Goal: Navigation & Orientation: Find specific page/section

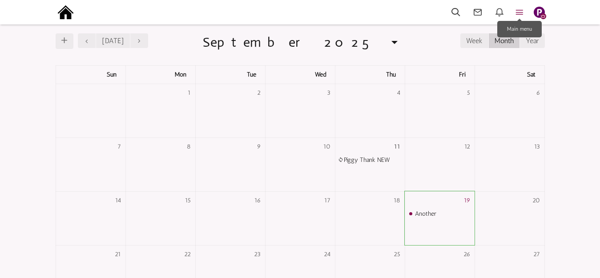
click at [519, 12] on icon at bounding box center [520, 12] width 20 height 10
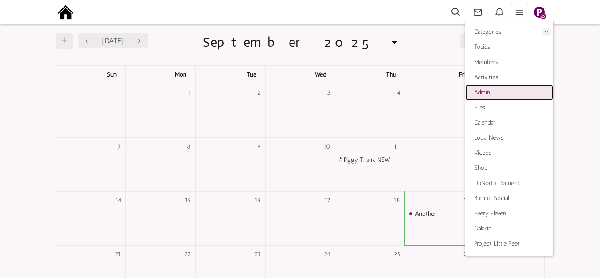
click at [483, 90] on span "Admin" at bounding box center [482, 92] width 16 height 8
click at [71, 12] on img at bounding box center [66, 12] width 20 height 20
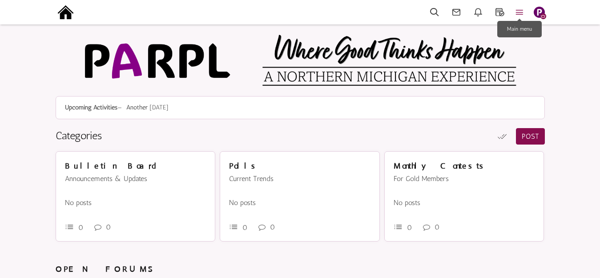
click at [520, 14] on icon at bounding box center [520, 12] width 20 height 10
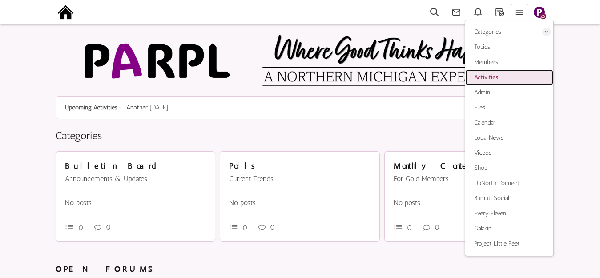
click at [487, 77] on span "Activities" at bounding box center [486, 77] width 24 height 8
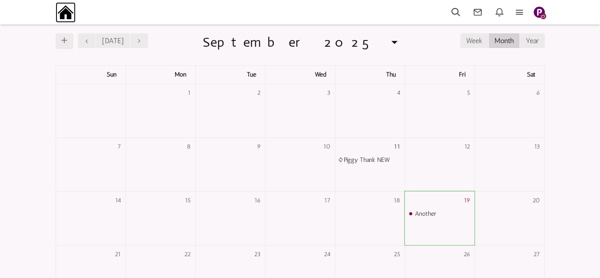
click at [64, 12] on img at bounding box center [66, 12] width 20 height 20
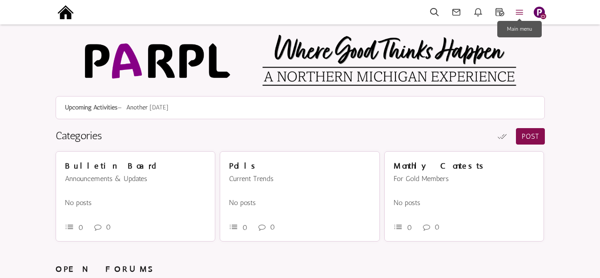
click at [520, 11] on icon at bounding box center [520, 12] width 20 height 10
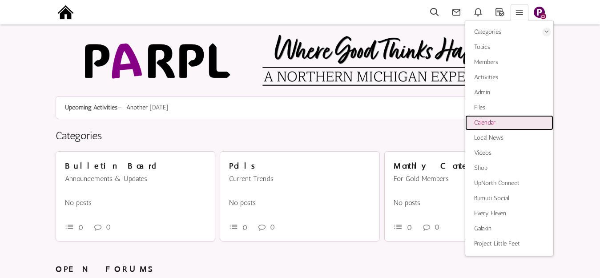
click at [488, 122] on span "Calendar" at bounding box center [484, 123] width 21 height 8
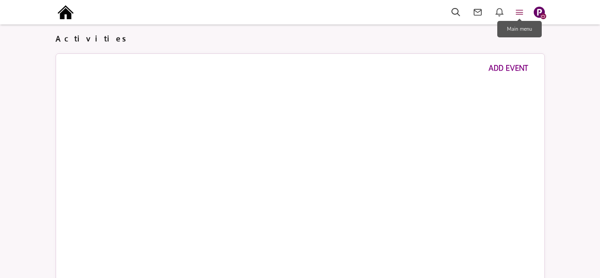
click at [520, 8] on icon at bounding box center [520, 12] width 20 height 10
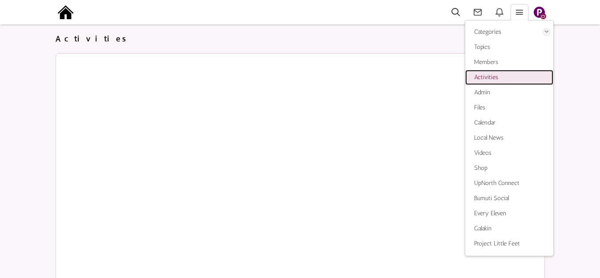
click at [489, 77] on span "Activities" at bounding box center [486, 77] width 24 height 8
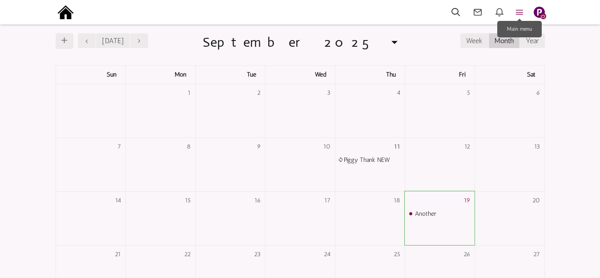
click at [515, 10] on icon at bounding box center [520, 12] width 20 height 10
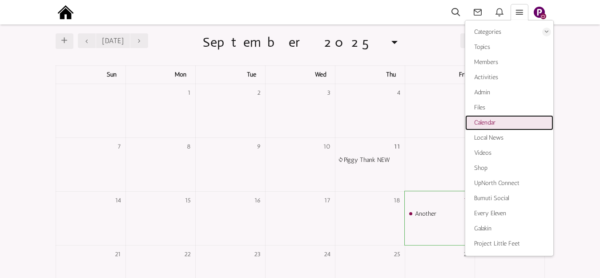
click at [480, 121] on span "Calendar" at bounding box center [484, 123] width 21 height 8
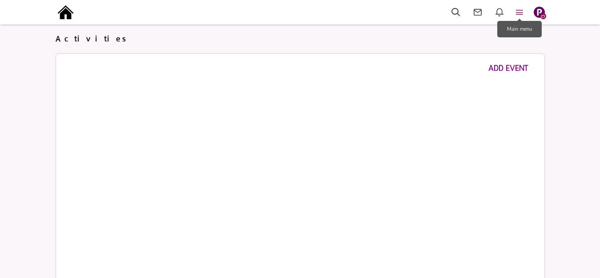
click at [518, 13] on icon at bounding box center [520, 12] width 20 height 10
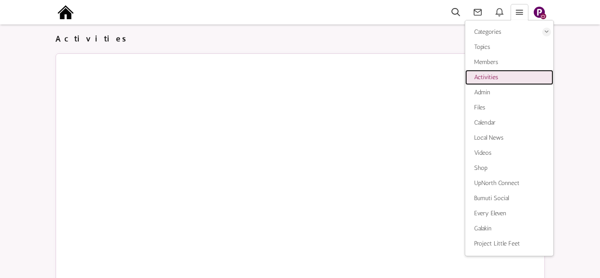
click at [487, 77] on span "Activities" at bounding box center [486, 77] width 24 height 8
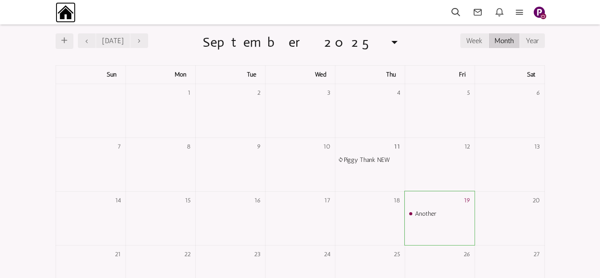
click at [70, 13] on img at bounding box center [66, 12] width 20 height 20
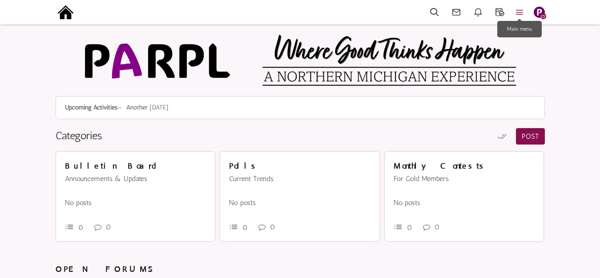
click at [518, 11] on icon at bounding box center [520, 12] width 20 height 10
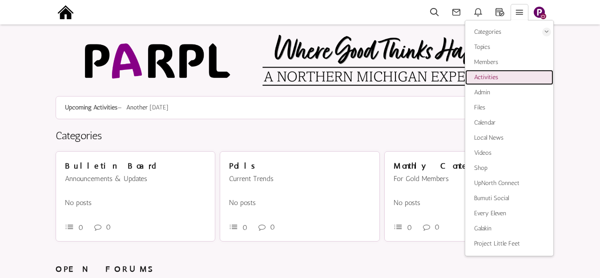
click at [482, 75] on span "Activities" at bounding box center [486, 77] width 24 height 8
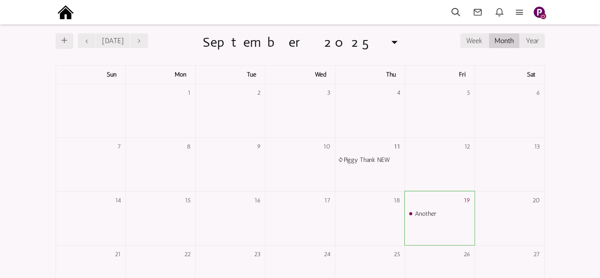
click at [522, 6] on div "Categories Members Calendar Calendar Local News Videos Shop UpNorth Connect Bum…" at bounding box center [300, 12] width 507 height 25
click at [520, 11] on icon at bounding box center [520, 12] width 20 height 10
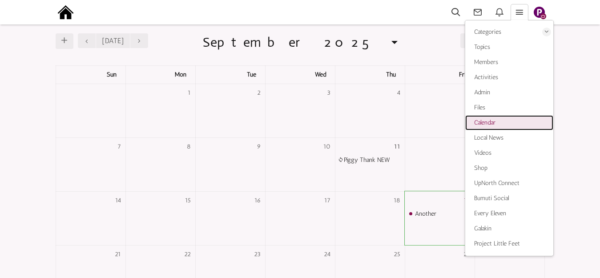
click at [483, 122] on span "Calendar" at bounding box center [484, 123] width 21 height 8
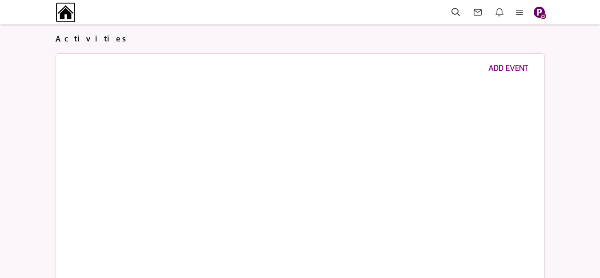
click at [68, 11] on img at bounding box center [66, 12] width 20 height 20
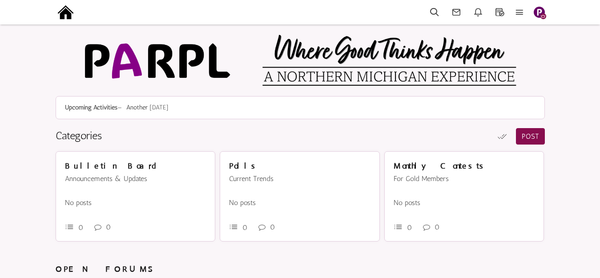
click at [543, 12] on img "button" at bounding box center [539, 12] width 11 height 11
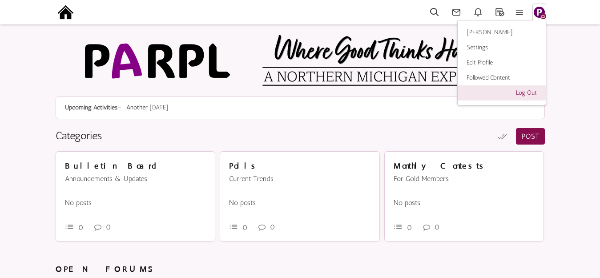
click at [525, 90] on link "Log Out" at bounding box center [502, 92] width 88 height 15
